Goal: Understand process/instructions: Learn how to perform a task or action

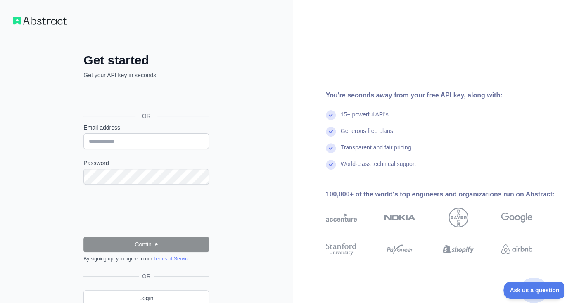
click at [161, 99] on div "Iniciar sesión con Google. Se abre en una nueva pestaña." at bounding box center [145, 97] width 124 height 18
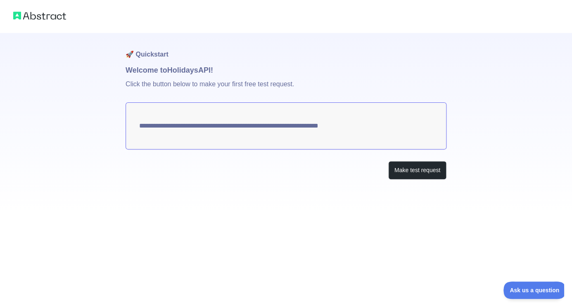
drag, startPoint x: 140, startPoint y: 126, endPoint x: 377, endPoint y: 129, distance: 236.3
click at [377, 129] on textarea "**********" at bounding box center [286, 125] width 321 height 47
click at [420, 172] on button "Make test request" at bounding box center [417, 170] width 58 height 19
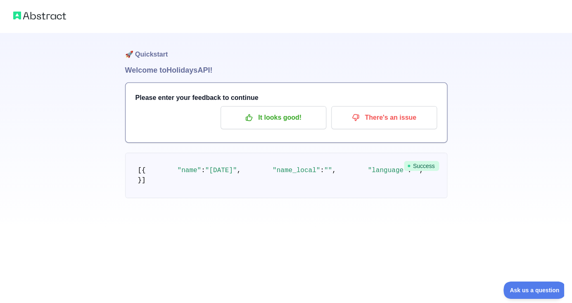
scroll to position [56, 0]
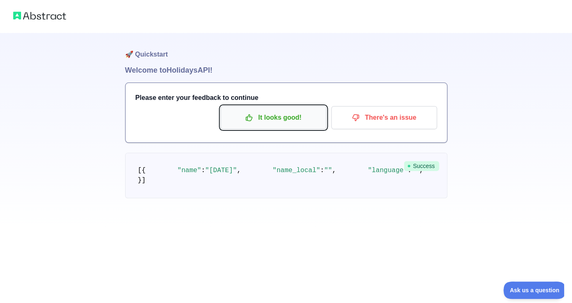
click at [280, 111] on p "It looks good!" at bounding box center [273, 118] width 93 height 14
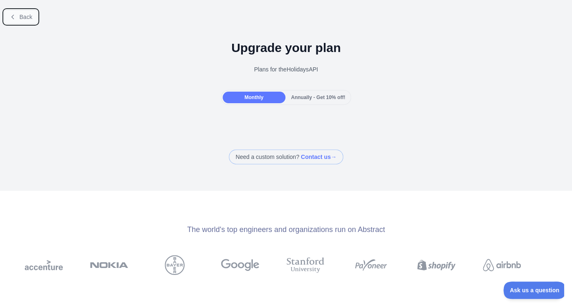
click at [23, 19] on span "Back" at bounding box center [25, 17] width 13 height 7
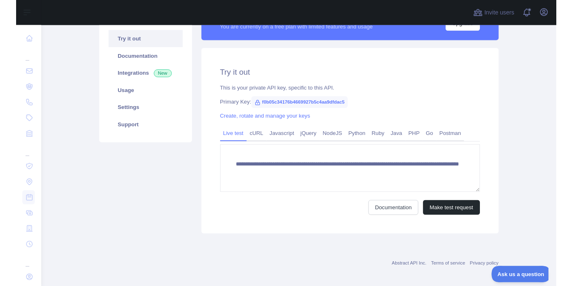
scroll to position [88, 0]
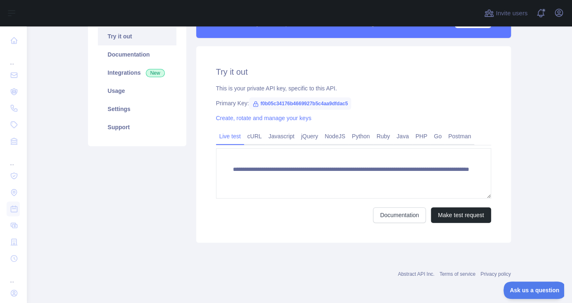
click at [294, 103] on span "f0b05c34176b4669927b5c4aa9dfdac5" at bounding box center [300, 103] width 102 height 12
click at [355, 137] on link "Python" at bounding box center [361, 136] width 25 height 13
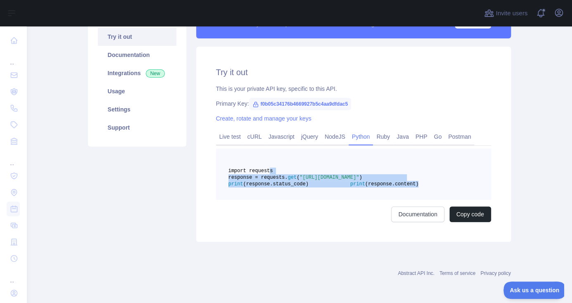
drag, startPoint x: 341, startPoint y: 202, endPoint x: 270, endPoint y: 170, distance: 78.2
click at [270, 170] on pre "import requests response = requests. get ( "[URL][DOMAIN_NAME]" ) print (respon…" at bounding box center [353, 174] width 275 height 51
copy code "import requests response = requests. get ( "[URL][DOMAIN_NAME]" ) print (respon…"
click at [267, 222] on div "import requests response = requests. get ( "[URL][DOMAIN_NAME]" ) print (respon…" at bounding box center [353, 186] width 275 height 74
drag, startPoint x: 338, startPoint y: 202, endPoint x: 208, endPoint y: 170, distance: 134.1
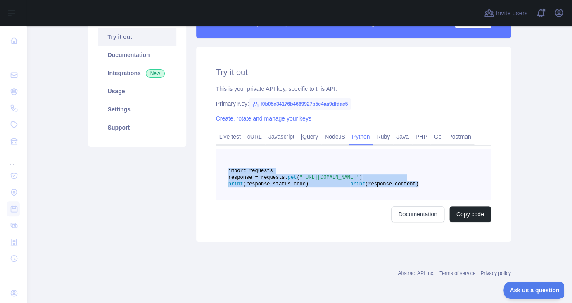
click at [216, 169] on pre "import requests response = requests. get ( "[URL][DOMAIN_NAME]" ) print (respon…" at bounding box center [353, 174] width 275 height 51
click at [430, 176] on pre "import requests response = requests. get ( "[URL][DOMAIN_NAME]" ) print (respon…" at bounding box center [353, 174] width 275 height 51
drag, startPoint x: 349, startPoint y: 203, endPoint x: 219, endPoint y: 163, distance: 136.3
click at [219, 163] on pre "import requests response = requests. get ( "[URL][DOMAIN_NAME]" ) print (respon…" at bounding box center [353, 174] width 275 height 51
click at [245, 166] on pre "import requests response = requests. get ( "[URL][DOMAIN_NAME]" ) print (respon…" at bounding box center [353, 174] width 275 height 51
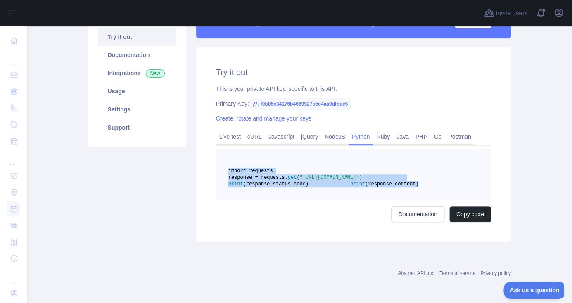
drag, startPoint x: 345, startPoint y: 202, endPoint x: 205, endPoint y: 168, distance: 143.7
click at [216, 168] on pre "import requests response = requests. get ( "[URL][DOMAIN_NAME]" ) print (respon…" at bounding box center [353, 174] width 275 height 51
click at [533, 164] on main "Holidays API Pricing Try it out Documentation Integrations New Usage Settings S…" at bounding box center [299, 164] width 546 height 277
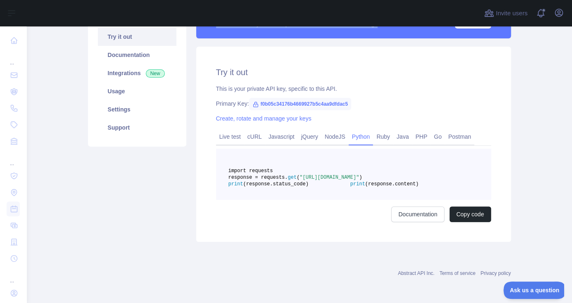
drag, startPoint x: 342, startPoint y: 205, endPoint x: 188, endPoint y: 164, distance: 159.4
click at [216, 164] on pre "import requests response = requests. get ( "[URL][DOMAIN_NAME]" ) print (respon…" at bounding box center [353, 174] width 275 height 51
click at [288, 181] on span "response = requests." at bounding box center [257, 178] width 59 height 6
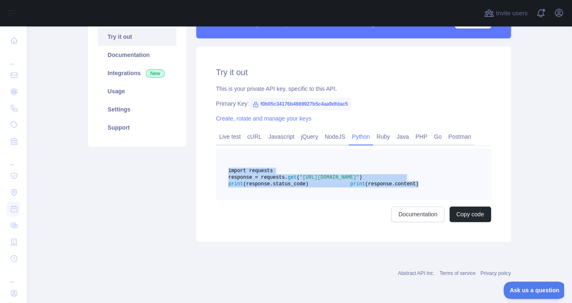
drag, startPoint x: 341, startPoint y: 202, endPoint x: 201, endPoint y: 169, distance: 144.2
click at [216, 169] on pre "import requests response = requests. get ( "[URL][DOMAIN_NAME]" ) print (respon…" at bounding box center [353, 174] width 275 height 51
copy code "import requests response = requests. get ( "[URL][DOMAIN_NAME]" ) print (respon…"
click at [254, 104] on icon at bounding box center [255, 104] width 5 height 5
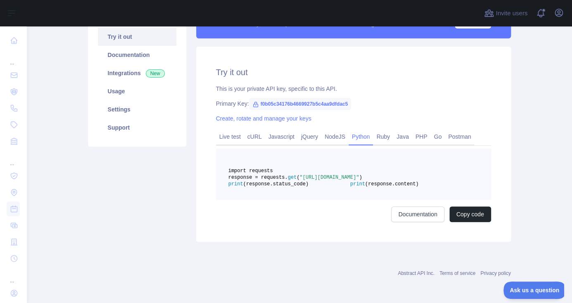
click at [272, 103] on span "f0b05c34176b4669927b5c4aa9dfdac5" at bounding box center [300, 104] width 102 height 12
click at [273, 103] on span "f0b05c34176b4669927b5c4aa9dfdac5" at bounding box center [300, 104] width 102 height 12
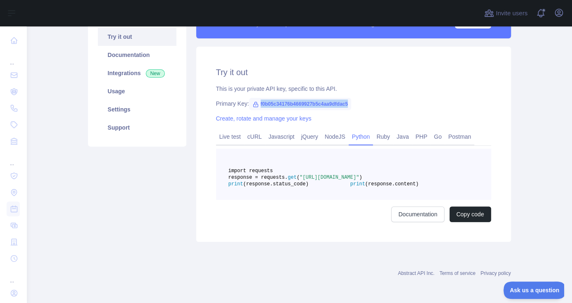
copy span "f0b05c34176b4669927b5c4aa9dfdac5"
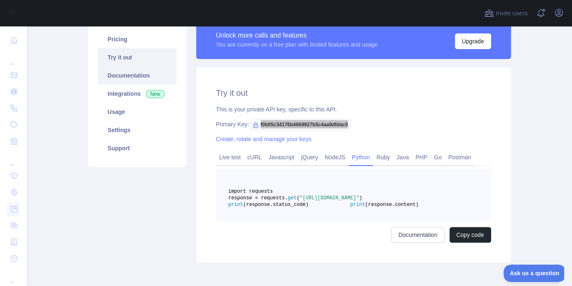
scroll to position [44, 0]
